Goal: Information Seeking & Learning: Understand process/instructions

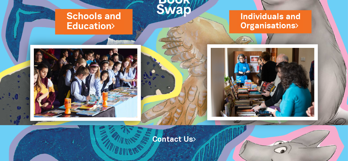
scroll to position [48, 0]
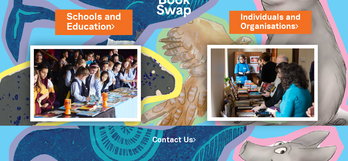
click at [110, 20] on link "Schools and Education" at bounding box center [94, 21] width 54 height 23
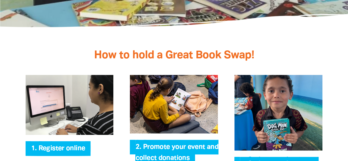
scroll to position [1102, 0]
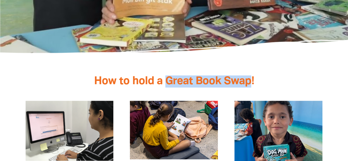
drag, startPoint x: 167, startPoint y: 72, endPoint x: 249, endPoint y: 77, distance: 81.8
click at [249, 77] on span "How to hold a Great Book Swap!" at bounding box center [174, 81] width 160 height 10
copy span "Great Book Swap"
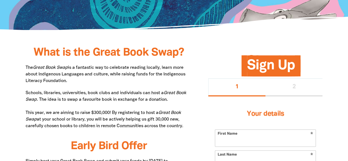
scroll to position [238, 0]
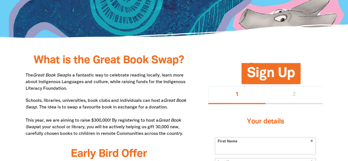
click at [138, 90] on p "The Great Book Swap is a fantastic way to celebrate reading locally, learn more…" at bounding box center [109, 82] width 166 height 20
drag, startPoint x: 74, startPoint y: 132, endPoint x: 199, endPoint y: 136, distance: 125.5
copy p "to children in remote Communities across the country."
